Goal: Task Accomplishment & Management: Manage account settings

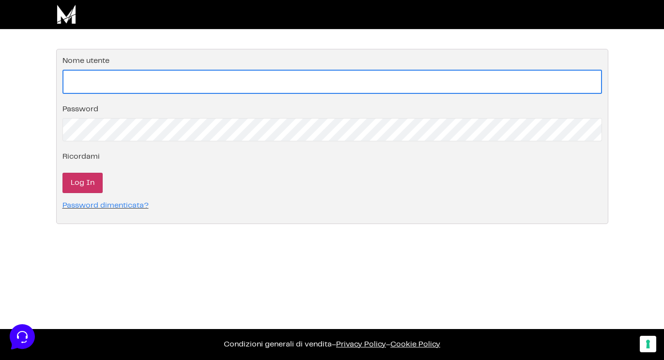
type input "[EMAIL_ADDRESS][DOMAIN_NAME]"
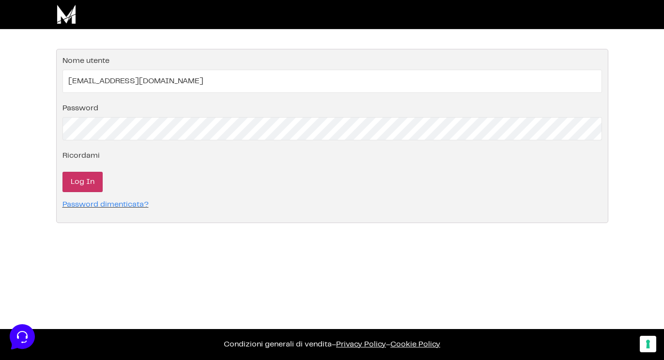
click at [88, 181] on input "Log In" at bounding box center [82, 182] width 40 height 20
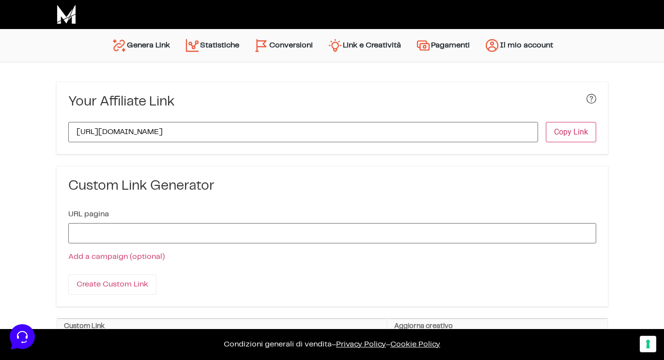
click at [276, 38] on link "Conversioni" at bounding box center [284, 45] width 74 height 23
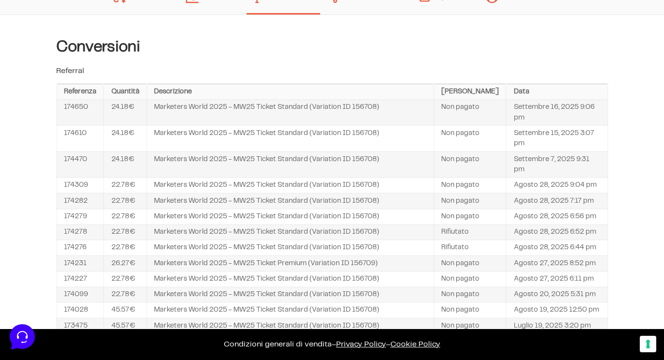
scroll to position [51, 0]
